Goal: Register for event/course: Sign up to attend an event or enroll in a course

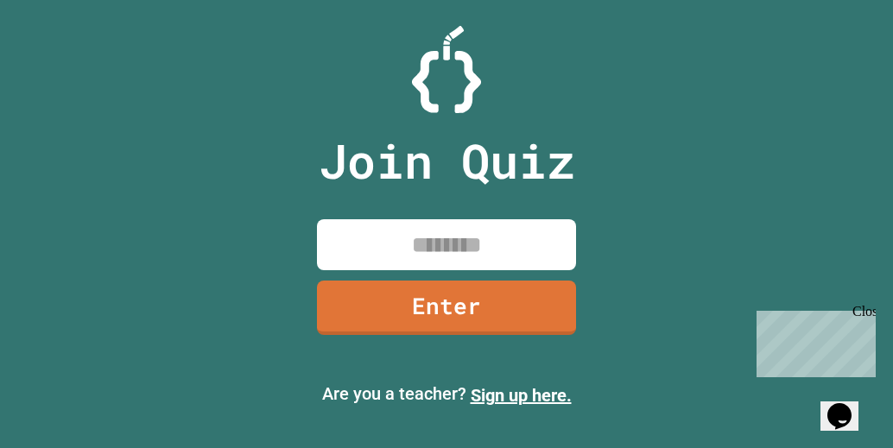
click at [870, 308] on div "Close" at bounding box center [864, 315] width 22 height 22
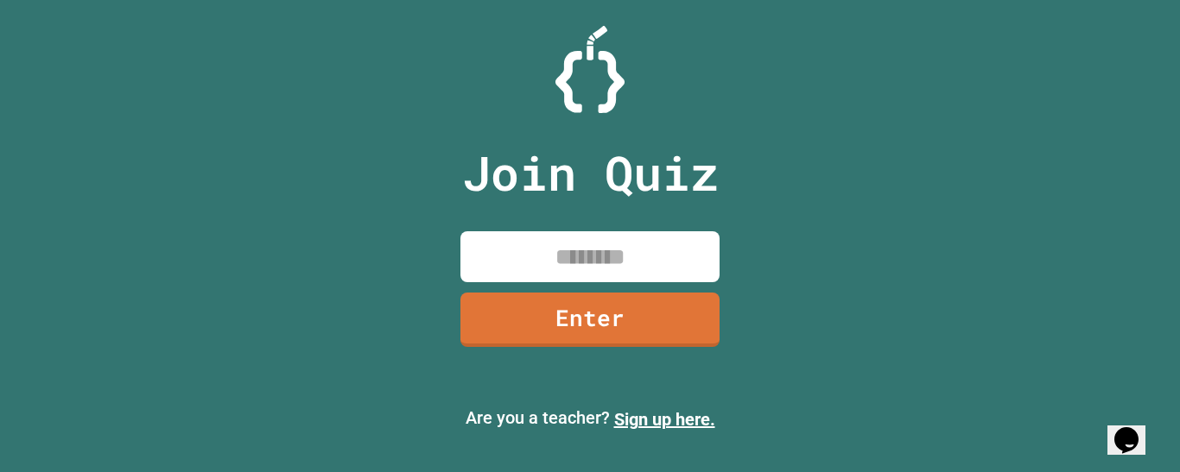
click at [542, 250] on input at bounding box center [589, 256] width 259 height 51
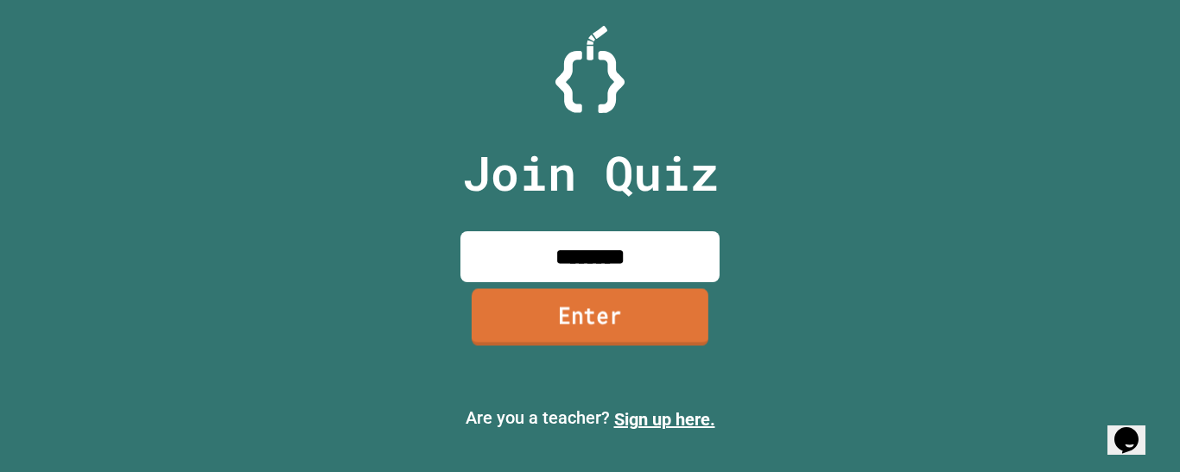
type input "********"
click at [564, 305] on link "Enter" at bounding box center [589, 317] width 251 height 57
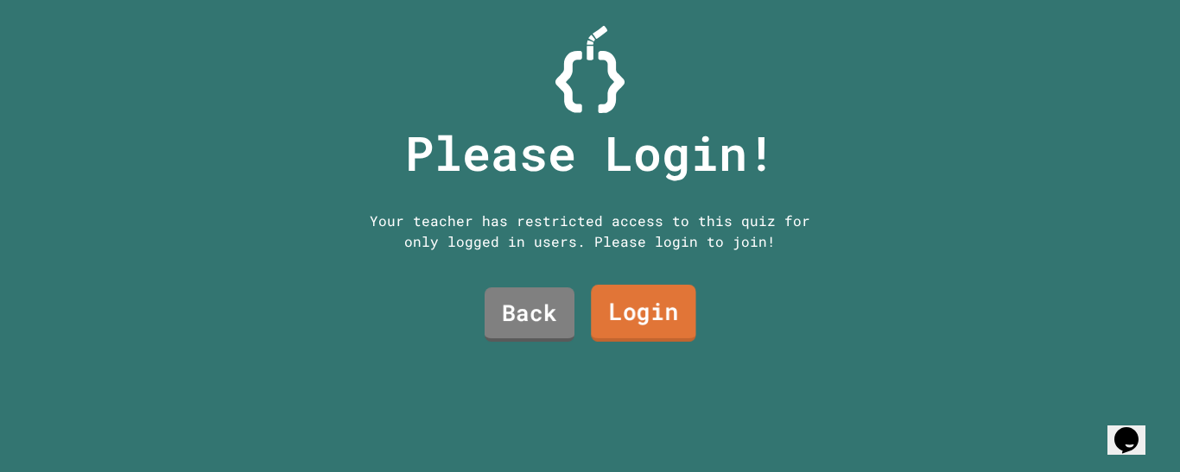
click at [617, 312] on link "Login" at bounding box center [643, 313] width 105 height 57
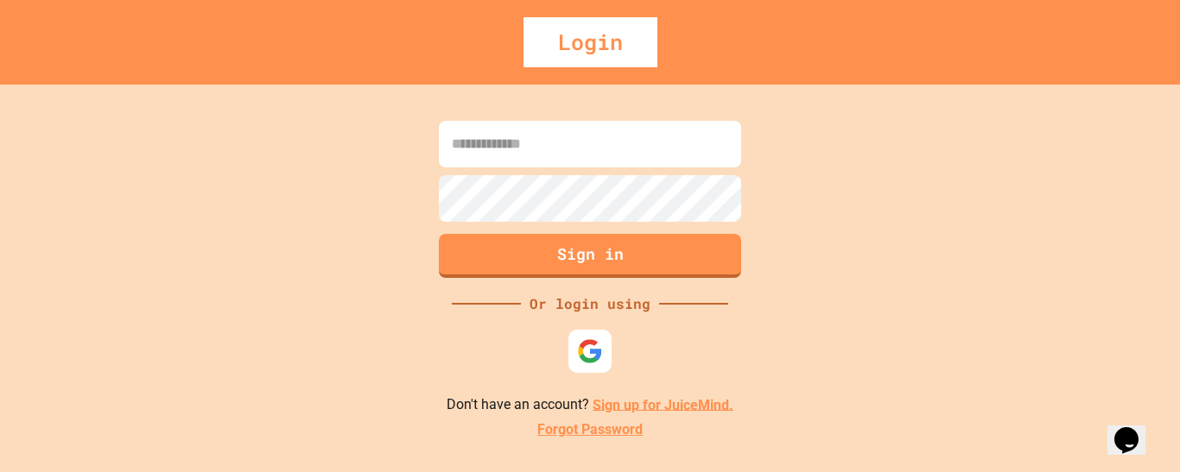
click at [572, 143] on input at bounding box center [590, 144] width 302 height 47
type input "**********"
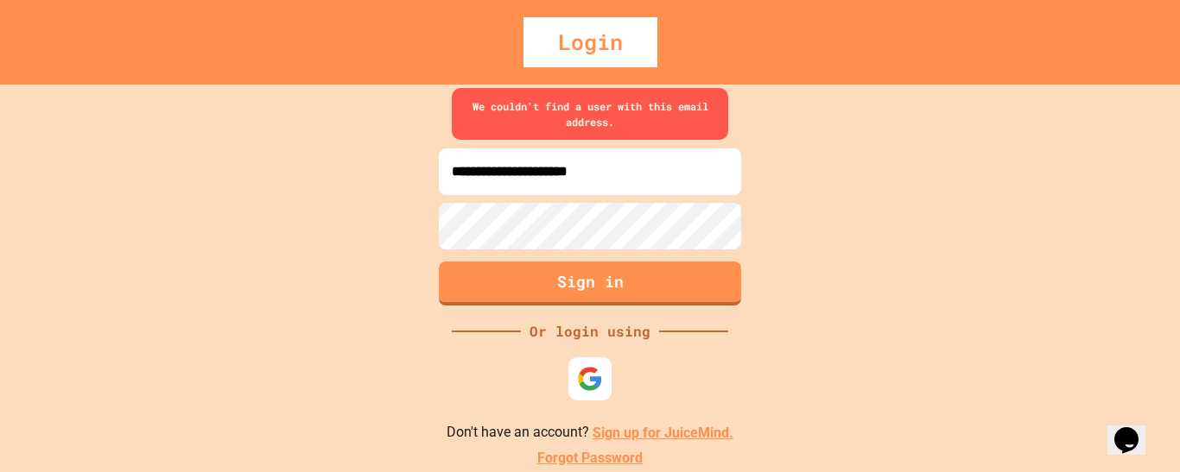
click at [632, 427] on link "Sign up for JuiceMind." at bounding box center [663, 433] width 141 height 16
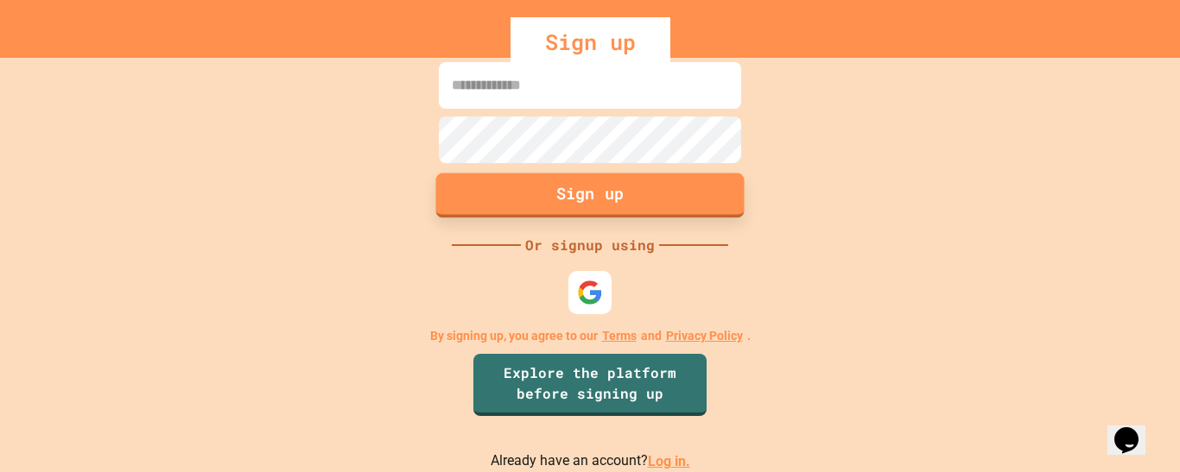
click at [650, 193] on button "Sign up" at bounding box center [590, 196] width 308 height 45
click at [549, 89] on input at bounding box center [590, 85] width 302 height 47
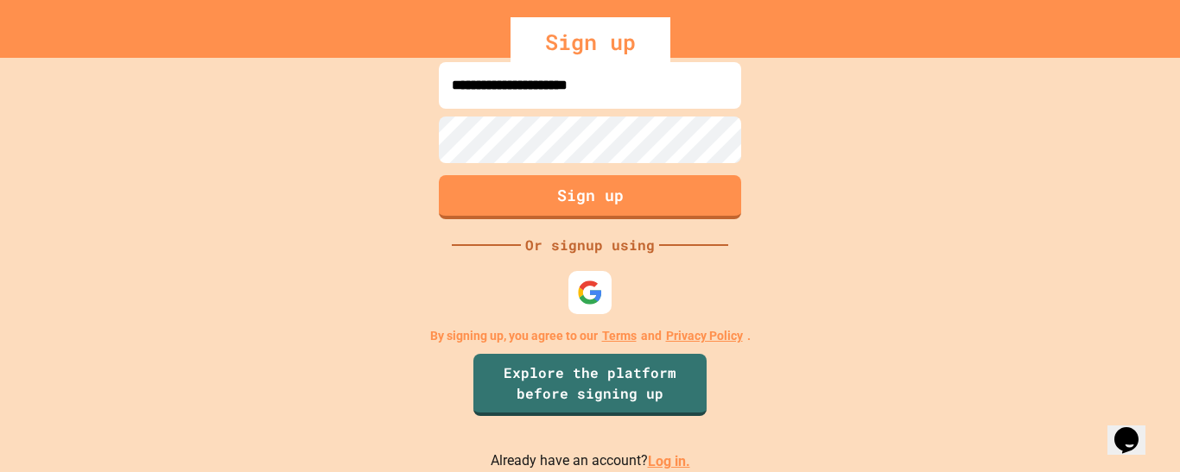
type input "**********"
click at [569, 211] on button "Sign up" at bounding box center [590, 196] width 308 height 45
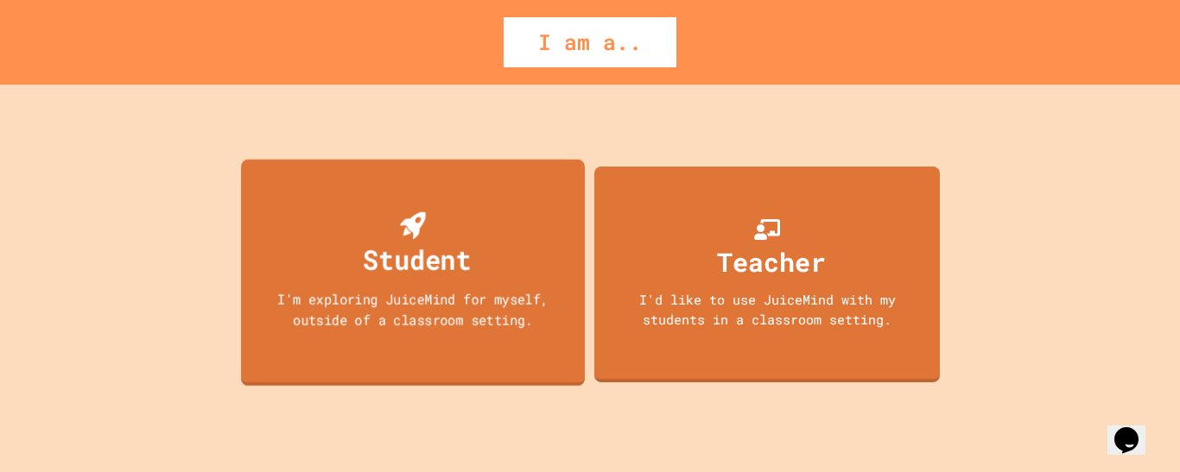
click at [504, 251] on div "Student I'm exploring JuiceMind for myself, outside of a classroom setting." at bounding box center [413, 272] width 344 height 227
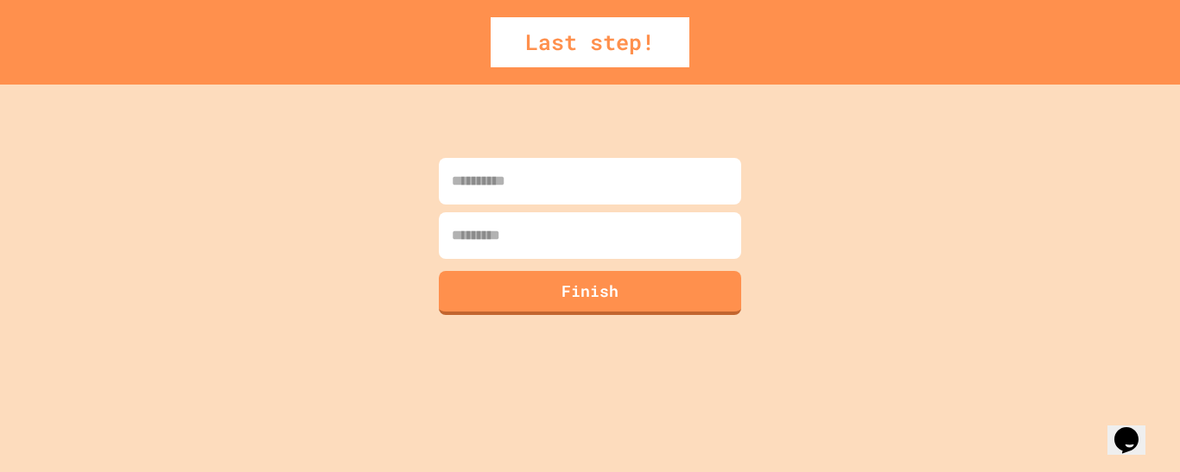
click at [565, 184] on input at bounding box center [590, 181] width 302 height 47
type input "****"
click at [537, 225] on input at bounding box center [590, 235] width 302 height 47
type input "******"
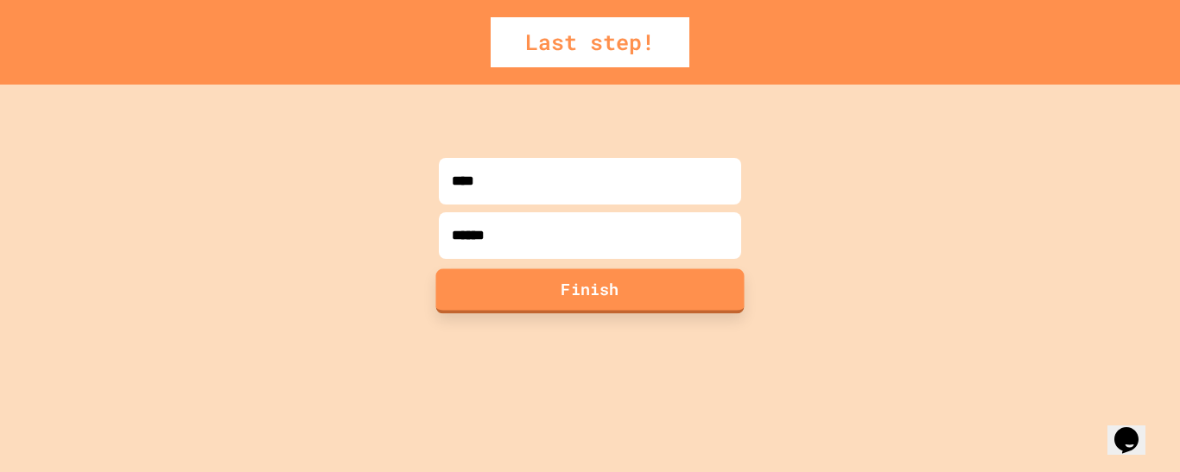
click at [547, 289] on button "Finish" at bounding box center [590, 291] width 308 height 45
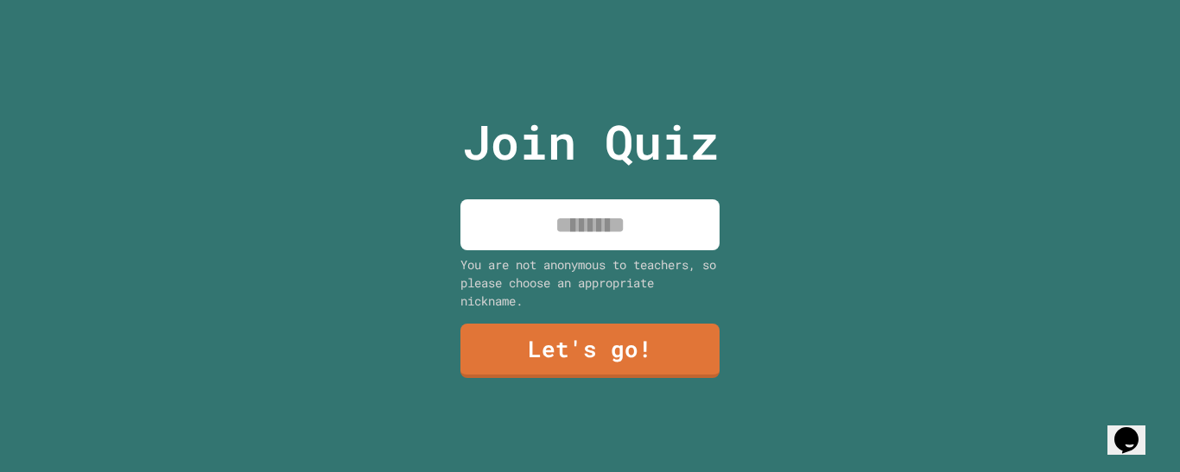
click at [683, 212] on input at bounding box center [589, 225] width 259 height 51
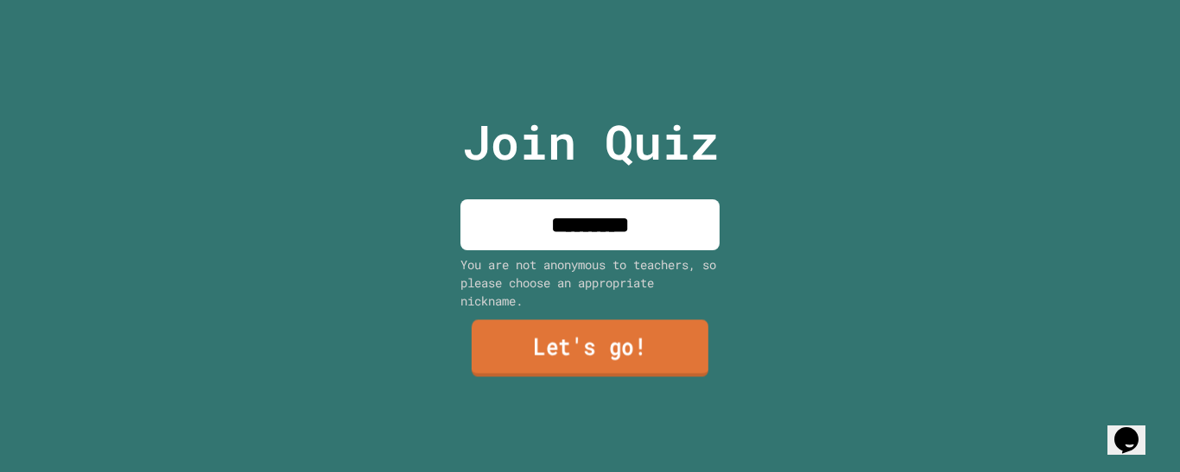
type input "*********"
click at [579, 334] on link "Let's go!" at bounding box center [590, 348] width 237 height 57
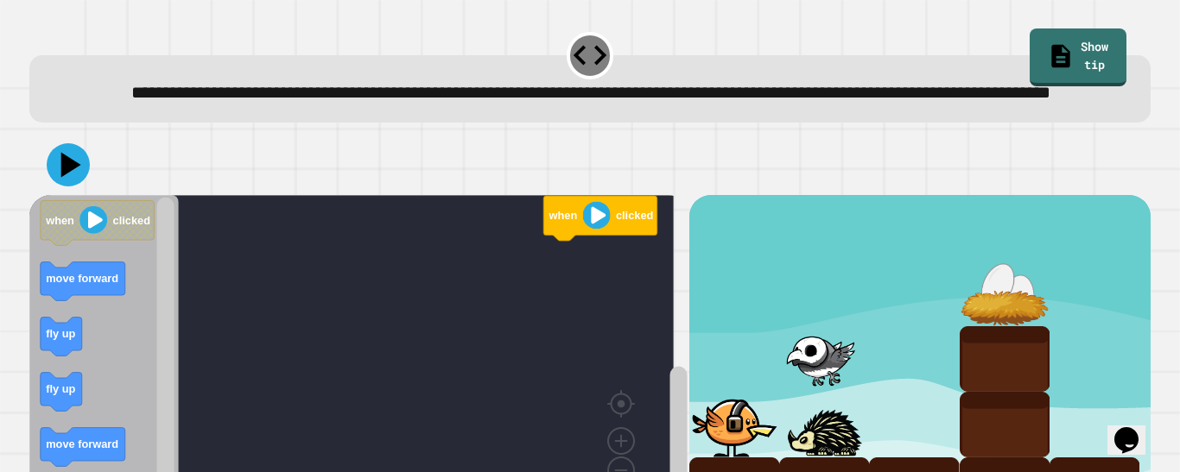
scroll to position [111, 0]
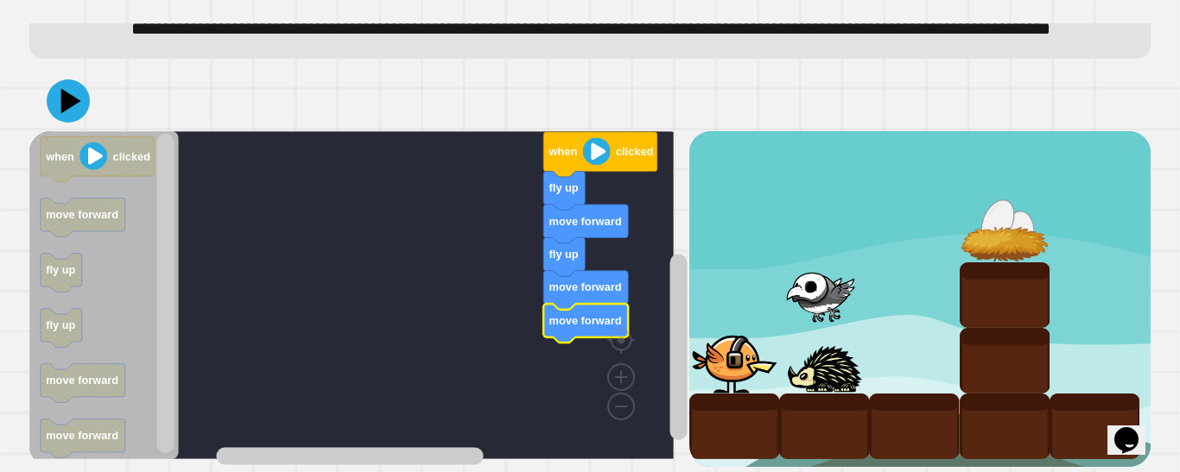
click at [850, 372] on div at bounding box center [919, 298] width 461 height 335
click at [603, 140] on image "Blockly Workspace" at bounding box center [597, 151] width 28 height 28
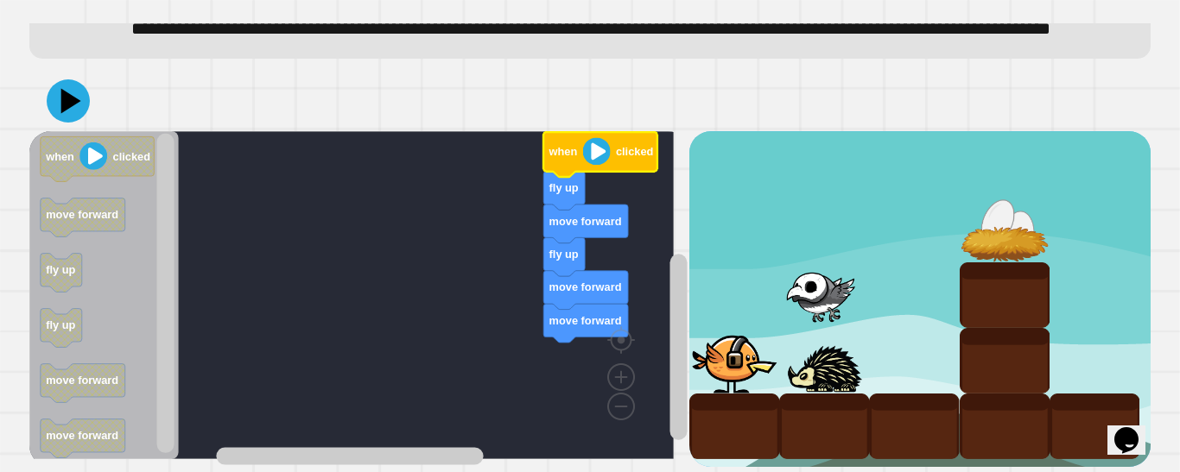
click at [612, 145] on icon "Blockly Workspace" at bounding box center [600, 154] width 114 height 45
click at [602, 145] on image "Blockly Workspace" at bounding box center [597, 151] width 28 height 28
click at [602, 138] on image "Blockly Workspace" at bounding box center [597, 151] width 28 height 28
click at [602, 145] on image "Blockly Workspace" at bounding box center [597, 151] width 28 height 28
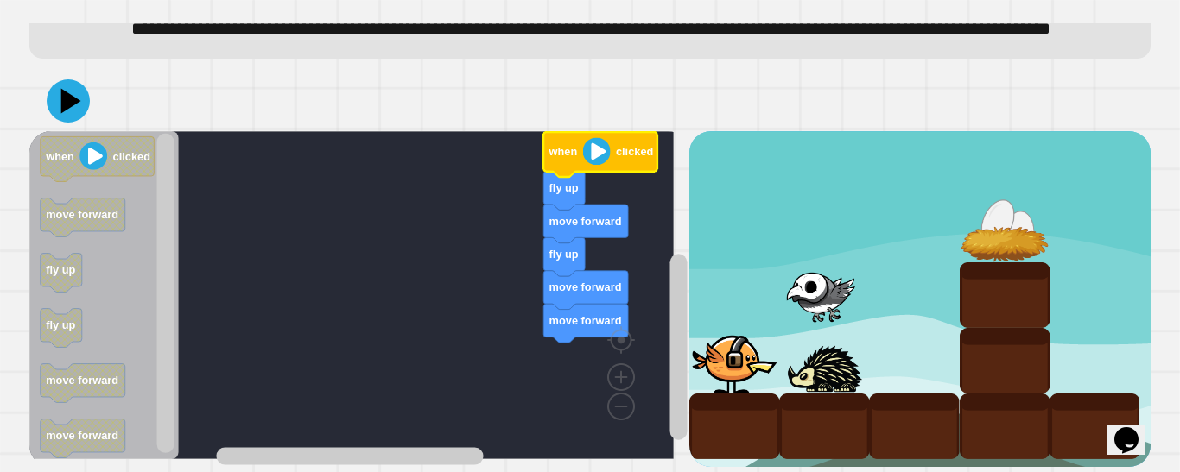
click at [639, 145] on text "clicked" at bounding box center [634, 151] width 37 height 13
click at [606, 138] on image "Blockly Workspace" at bounding box center [597, 151] width 28 height 28
click at [80, 75] on icon at bounding box center [68, 101] width 52 height 52
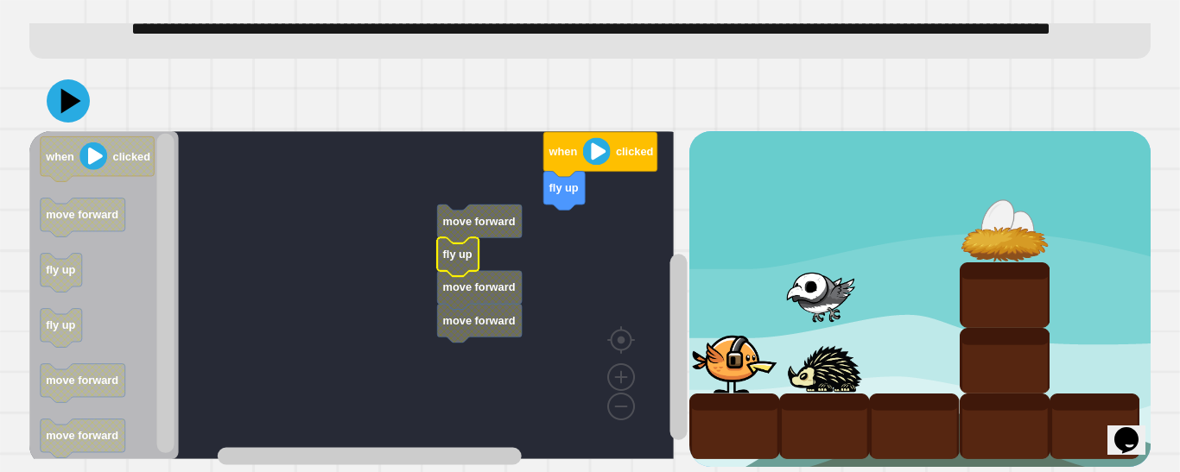
click at [477, 238] on icon "Blockly Workspace" at bounding box center [457, 257] width 41 height 39
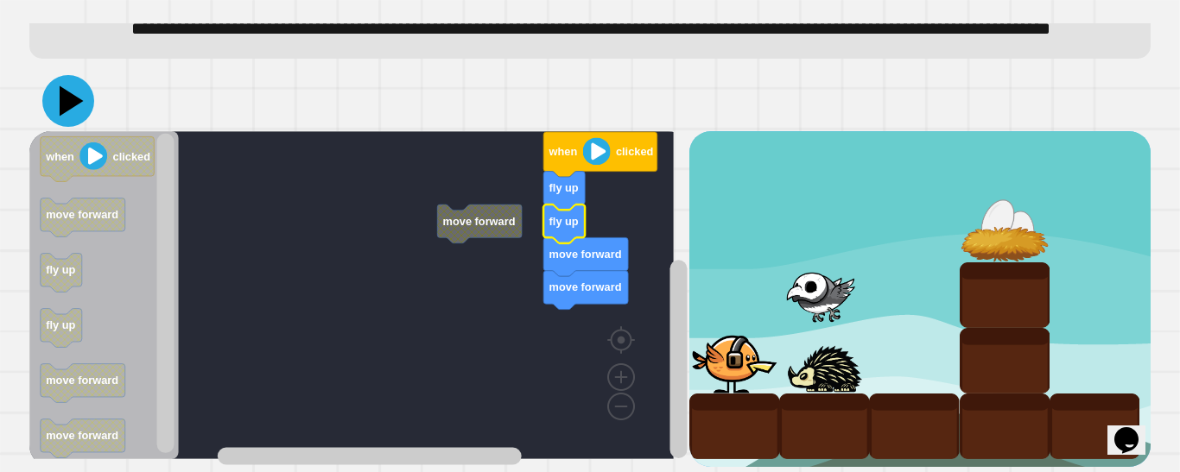
click at [79, 79] on icon at bounding box center [68, 101] width 52 height 52
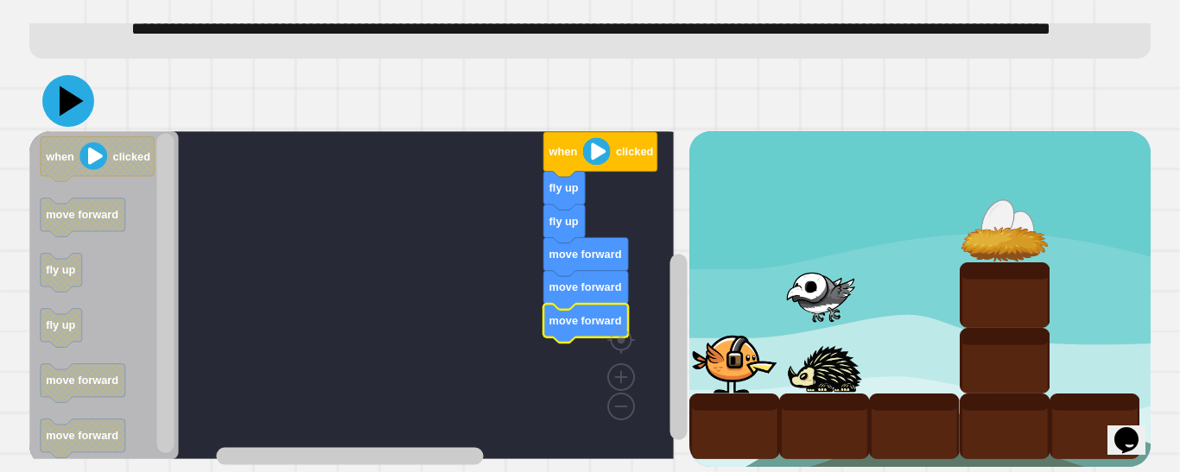
click at [65, 87] on icon at bounding box center [72, 101] width 24 height 30
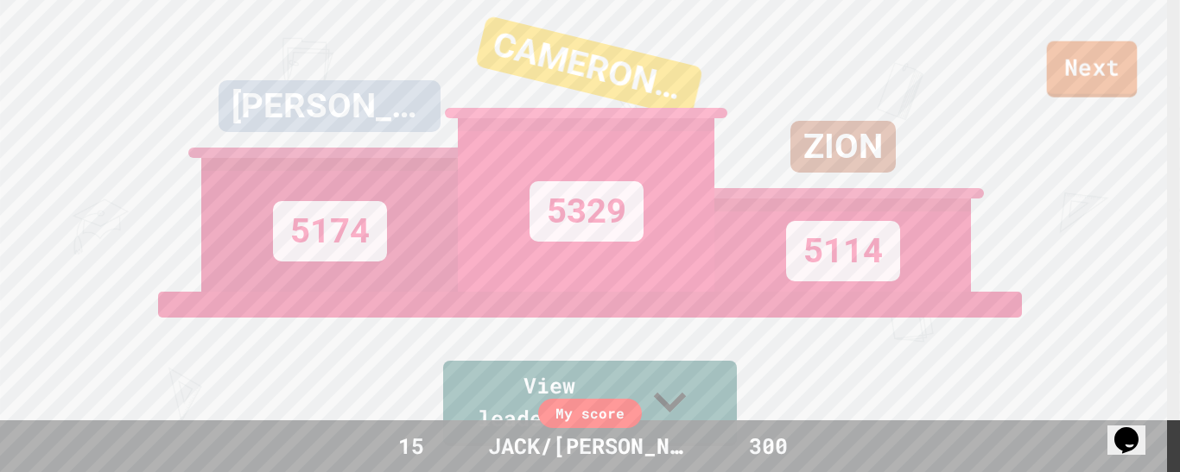
click at [892, 73] on link "Next" at bounding box center [1092, 69] width 91 height 56
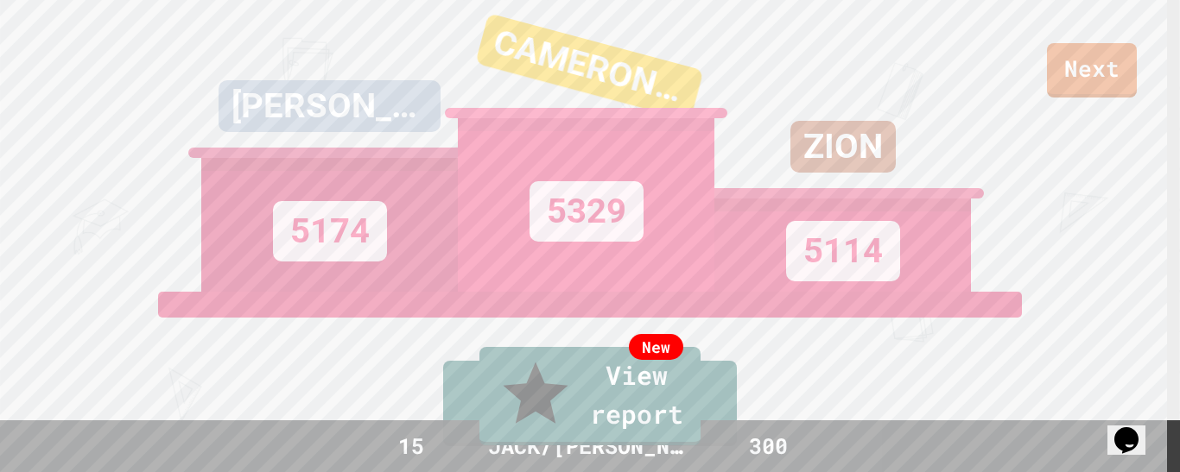
scroll to position [35, 0]
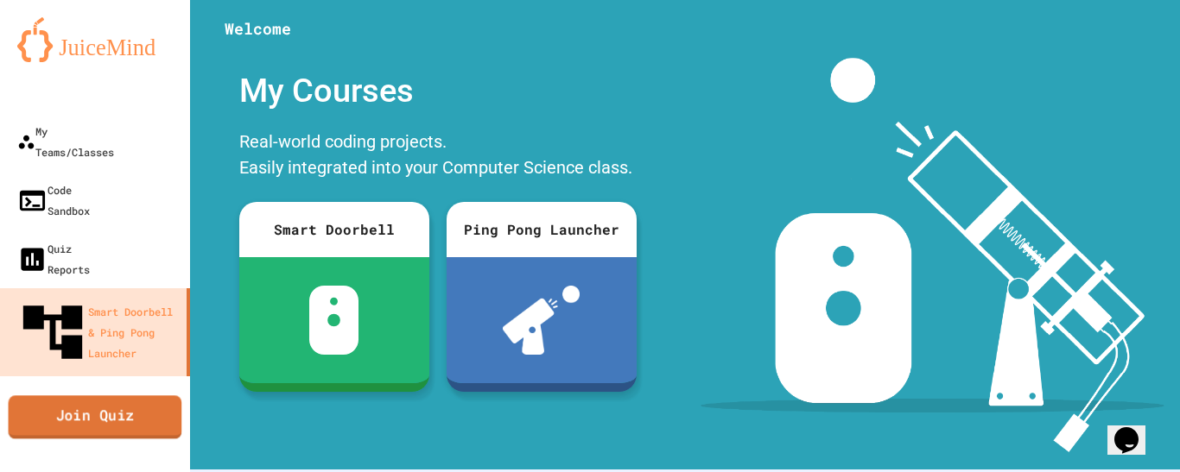
click at [79, 396] on link "Join Quiz" at bounding box center [96, 417] width 174 height 43
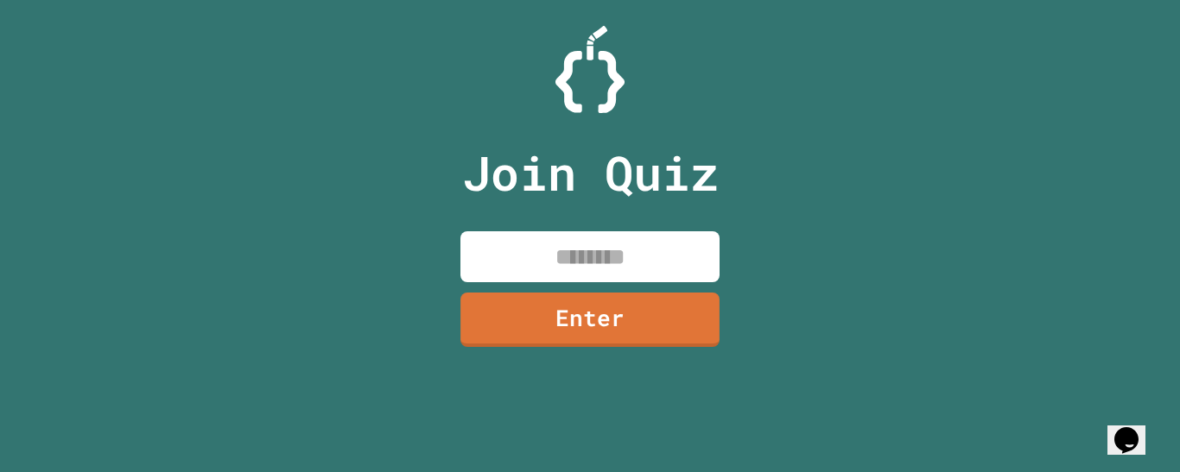
click at [521, 258] on input at bounding box center [589, 256] width 259 height 51
type input "********"
click at [563, 329] on link "Enter" at bounding box center [590, 317] width 253 height 57
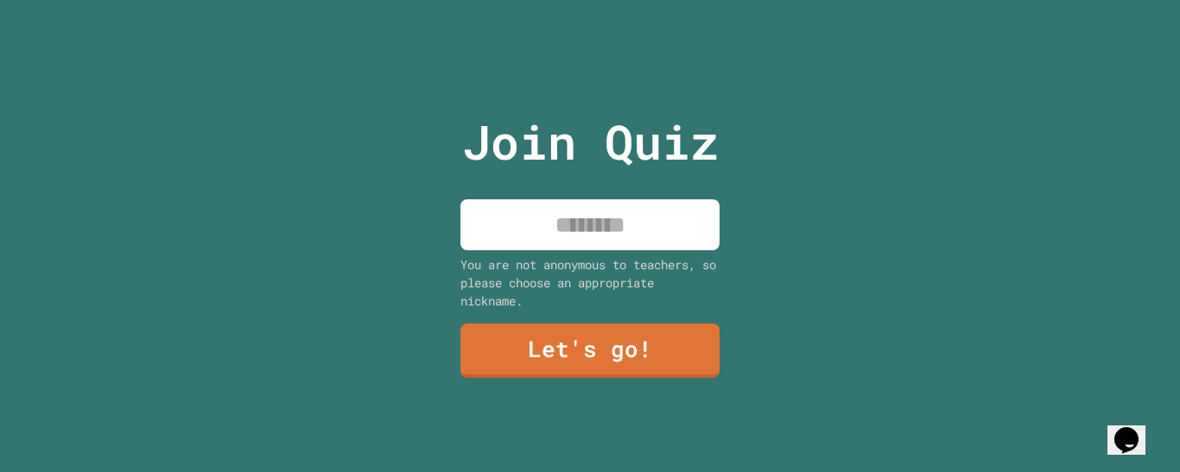
click at [571, 219] on input at bounding box center [589, 225] width 259 height 51
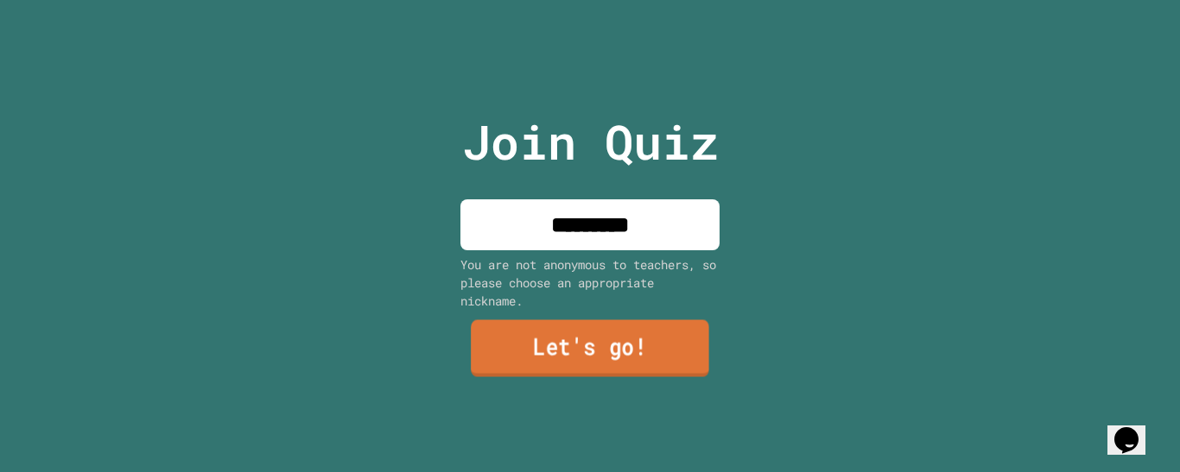
type input "*********"
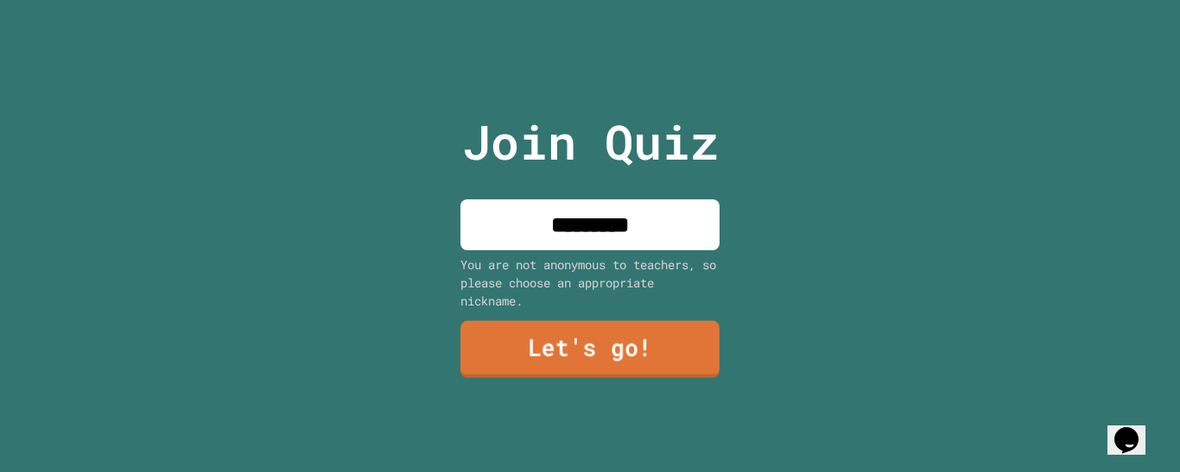
click at [565, 333] on link "Let's go!" at bounding box center [589, 349] width 259 height 57
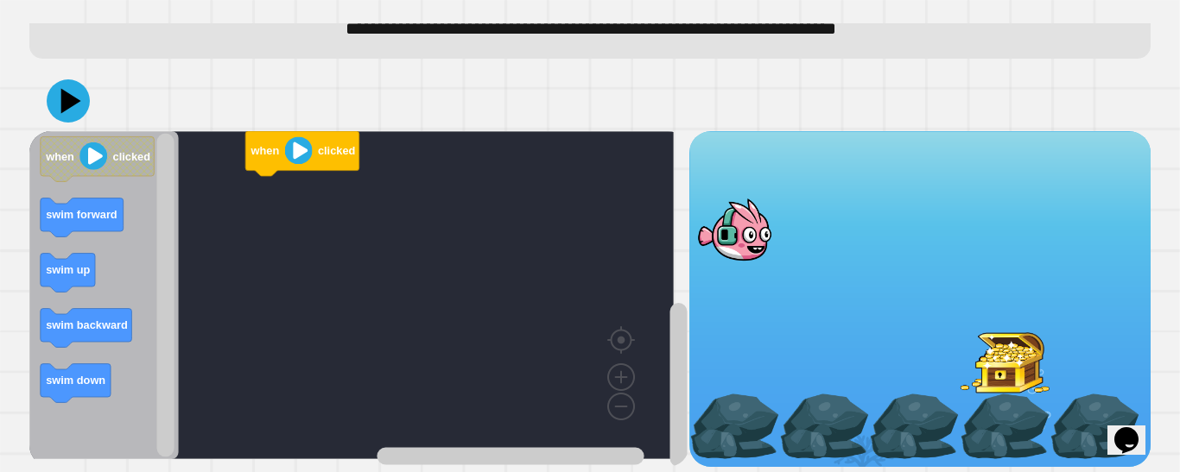
scroll to position [84, 0]
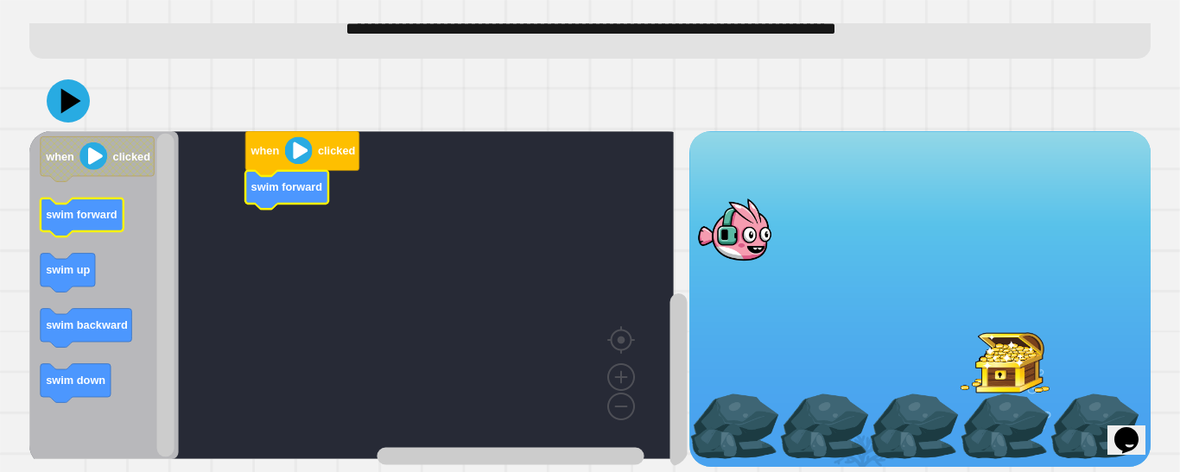
click at [114, 216] on icon "when clicked swim forward swim up swim backward swim down" at bounding box center [103, 295] width 149 height 328
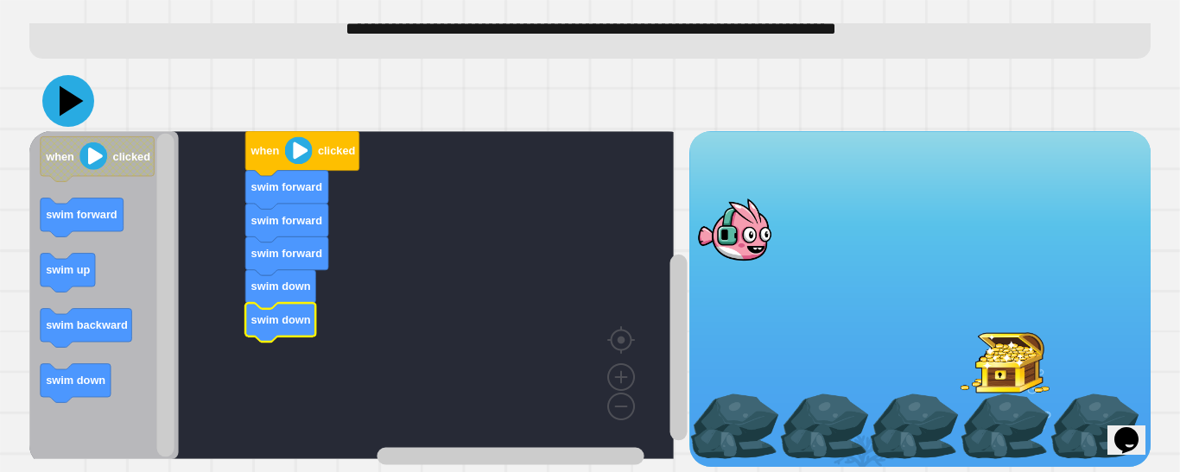
click at [67, 95] on icon at bounding box center [68, 101] width 52 height 52
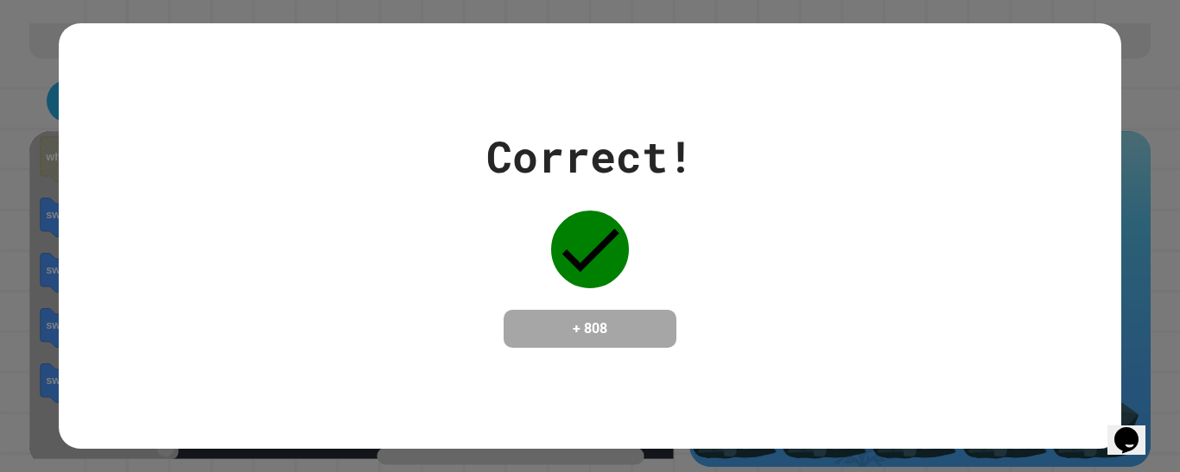
click at [613, 247] on icon at bounding box center [590, 250] width 78 height 78
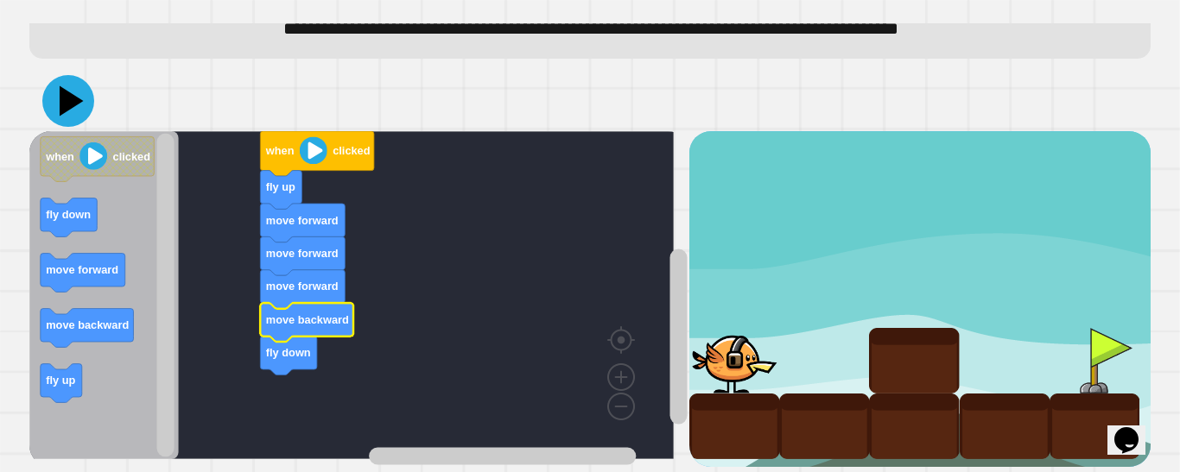
click at [85, 79] on icon at bounding box center [68, 101] width 52 height 52
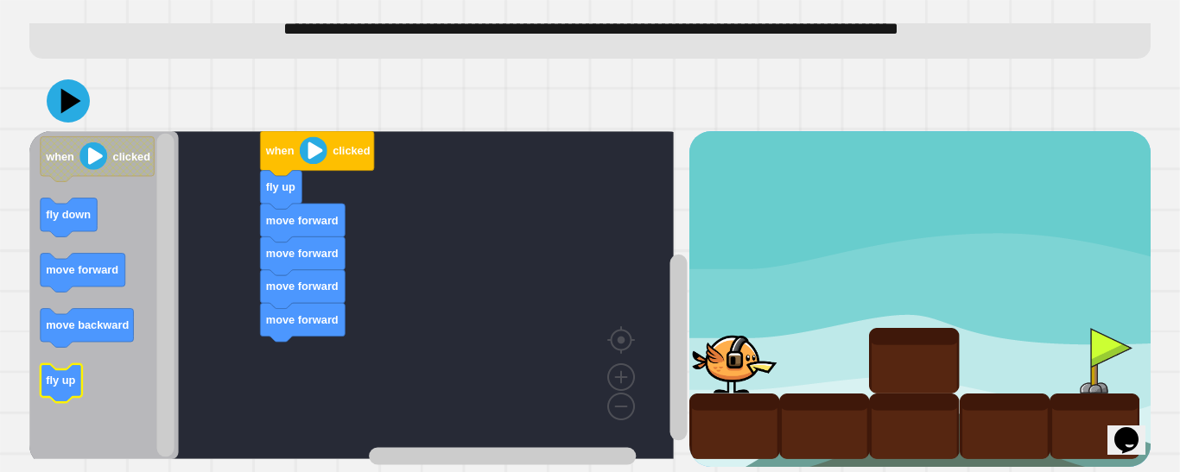
click at [57, 374] on text "fly up" at bounding box center [60, 380] width 29 height 13
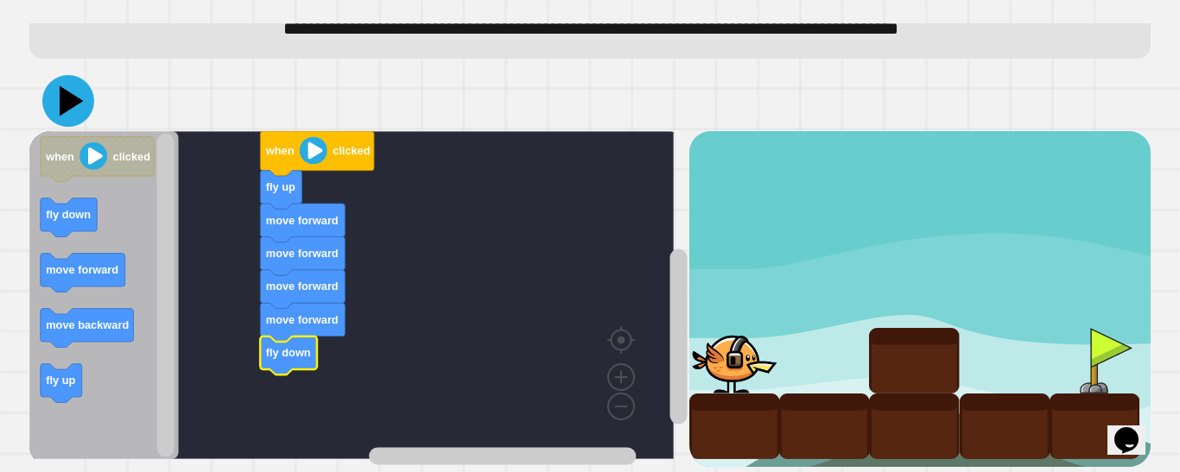
click at [71, 86] on icon at bounding box center [72, 101] width 24 height 30
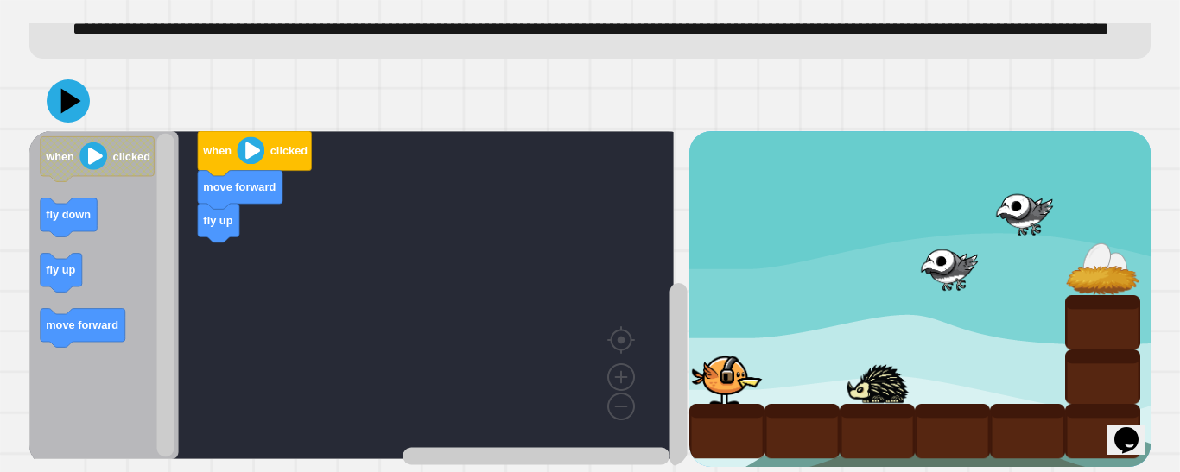
scroll to position [111, 0]
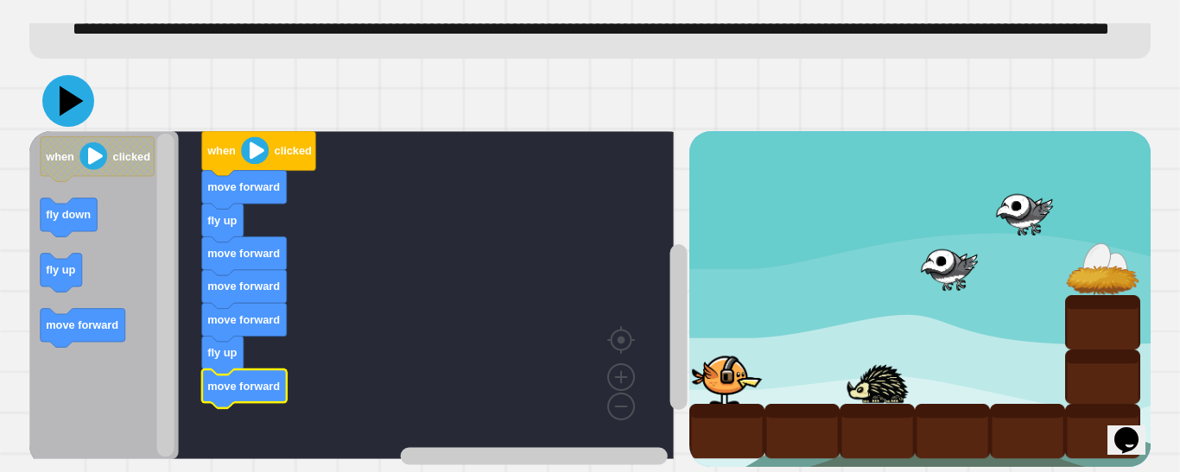
click at [75, 88] on icon at bounding box center [68, 101] width 52 height 52
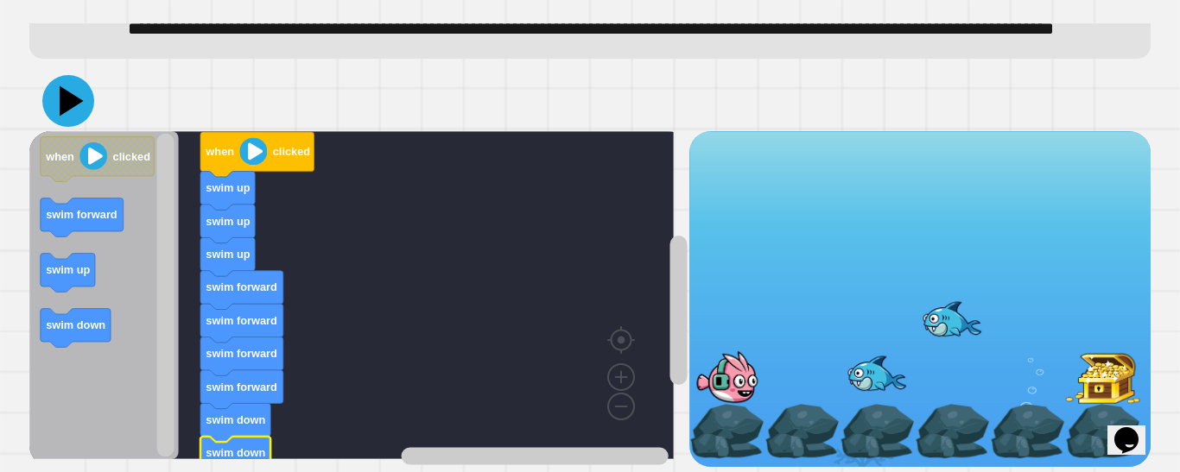
click at [85, 87] on icon at bounding box center [68, 101] width 52 height 52
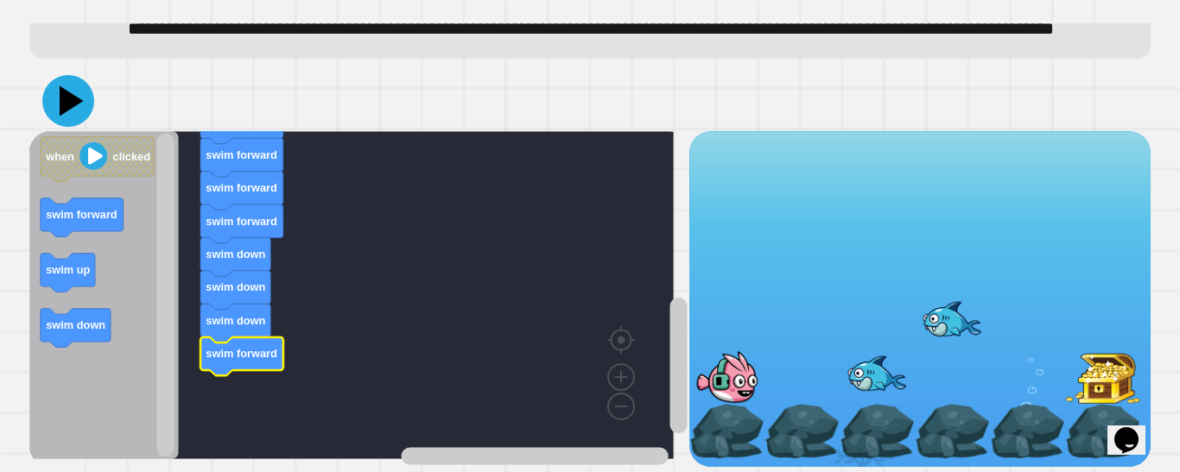
click at [75, 78] on icon at bounding box center [68, 101] width 52 height 52
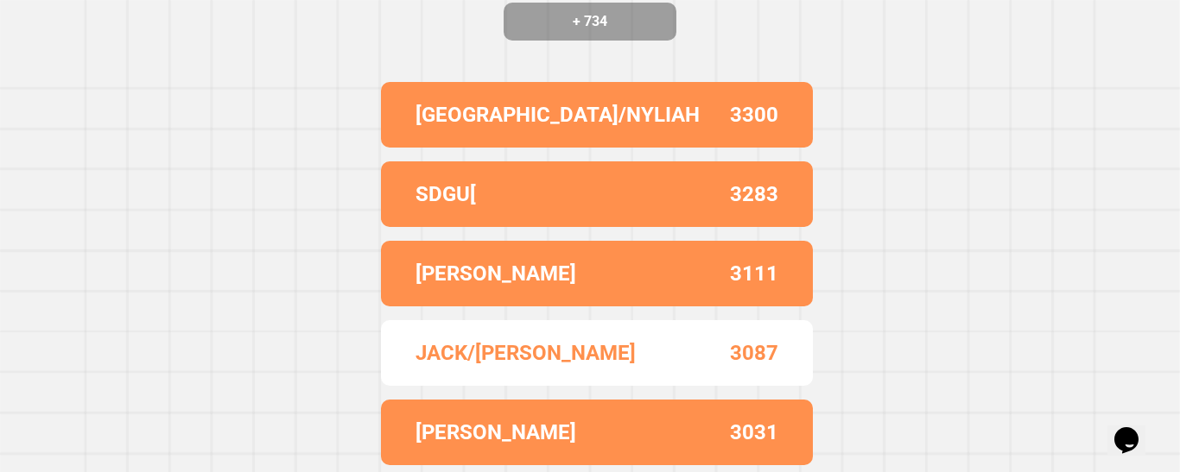
scroll to position [244, 0]
click at [545, 277] on div "[PERSON_NAME]" at bounding box center [505, 273] width 181 height 31
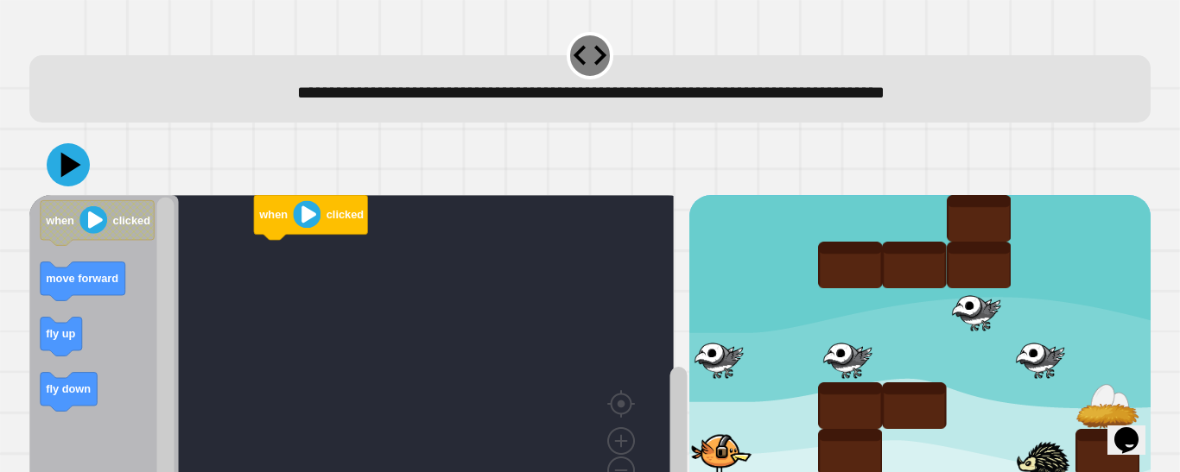
scroll to position [84, 0]
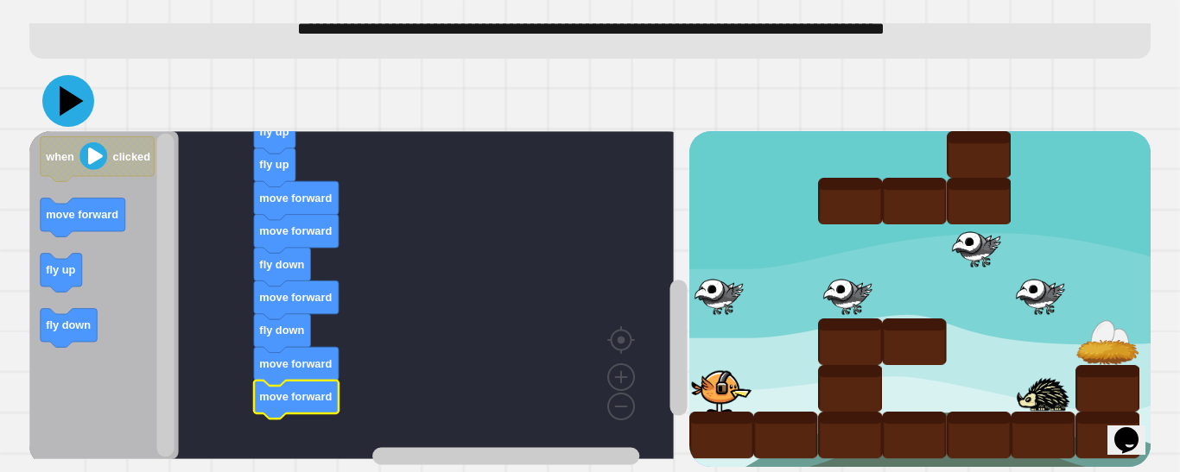
click at [79, 85] on icon at bounding box center [68, 101] width 52 height 52
